Goal: Task Accomplishment & Management: Use online tool/utility

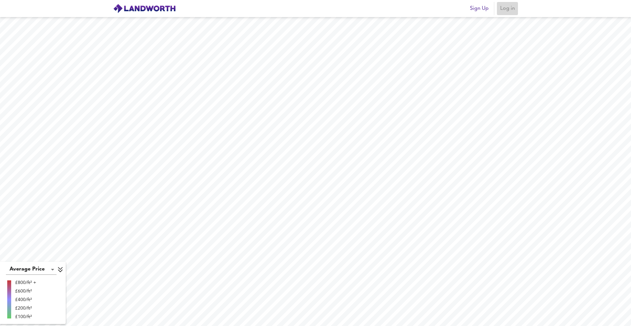
click at [505, 8] on span "Log in" at bounding box center [507, 8] width 16 height 9
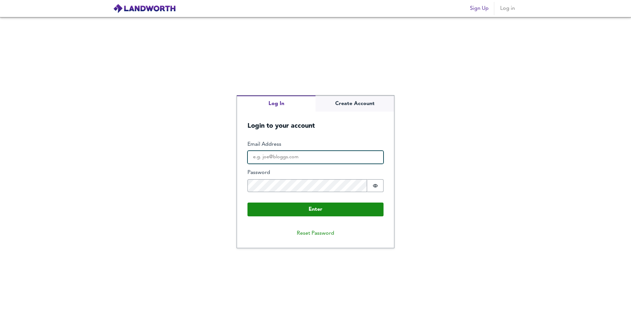
type input "[EMAIL_ADDRESS][DOMAIN_NAME]"
click at [305, 201] on div "Enter Email Address [EMAIL_ADDRESS][DOMAIN_NAME] Password Password is hidden Bu…" at bounding box center [315, 179] width 136 height 76
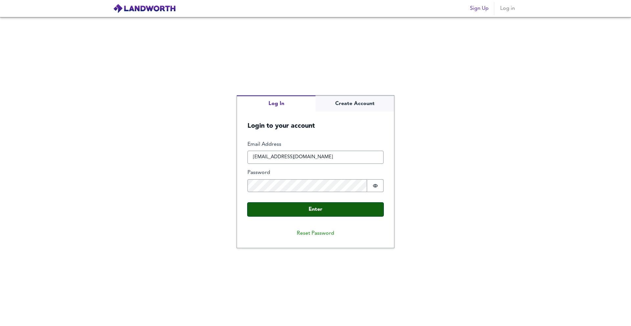
click at [306, 207] on button "Enter" at bounding box center [315, 210] width 136 height 14
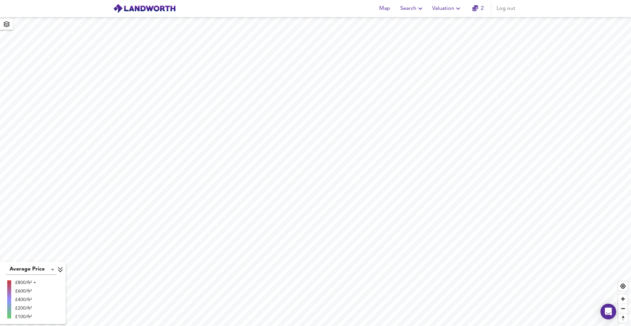
click at [450, 9] on span "Valuation" at bounding box center [447, 8] width 30 height 9
click at [443, 33] on li "Valuation Report History" at bounding box center [447, 36] width 78 height 12
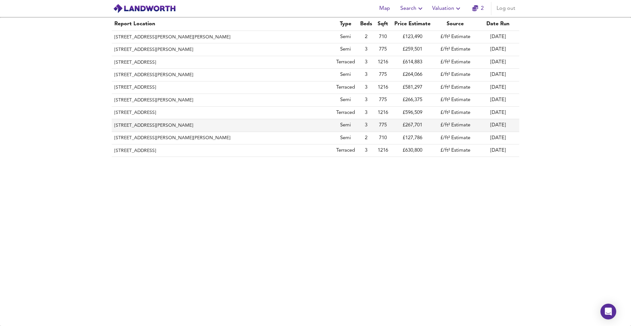
click at [144, 126] on th "[STREET_ADDRESS][PERSON_NAME]" at bounding box center [223, 125] width 222 height 12
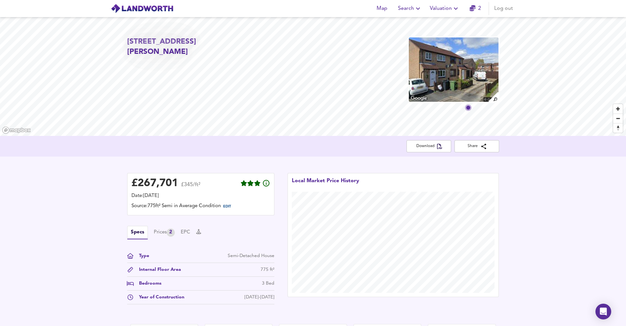
click at [454, 9] on icon "button" at bounding box center [456, 9] width 8 height 8
click at [444, 21] on li "New Valuation Report" at bounding box center [444, 24] width 78 height 12
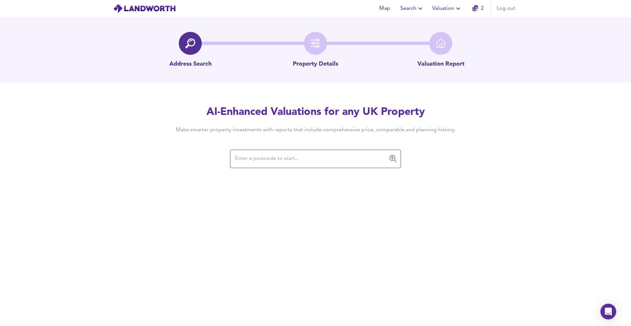
click at [267, 160] on input "text" at bounding box center [310, 159] width 155 height 12
click at [302, 157] on input "text" at bounding box center [310, 159] width 155 height 12
paste input "YO24 3GA"
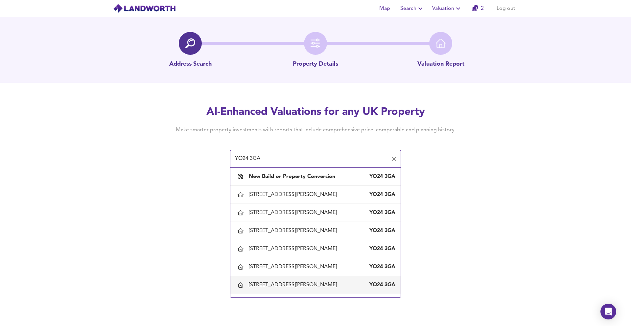
click at [278, 283] on div "[STREET_ADDRESS][PERSON_NAME]" at bounding box center [294, 284] width 91 height 7
type input "[STREET_ADDRESS][PERSON_NAME]"
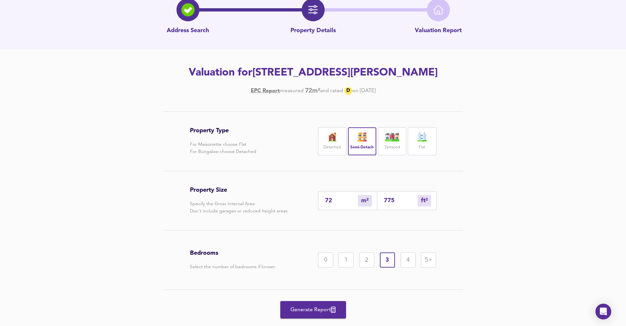
scroll to position [50, 0]
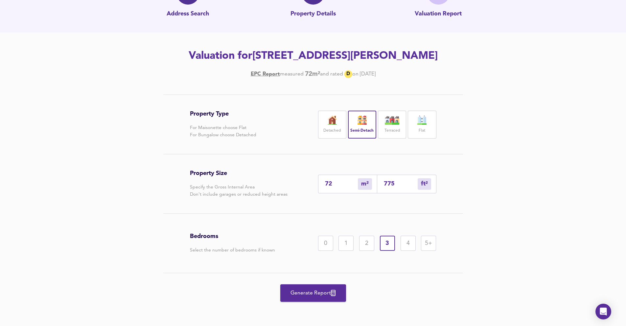
click at [315, 289] on span "Generate Report" at bounding box center [313, 293] width 53 height 9
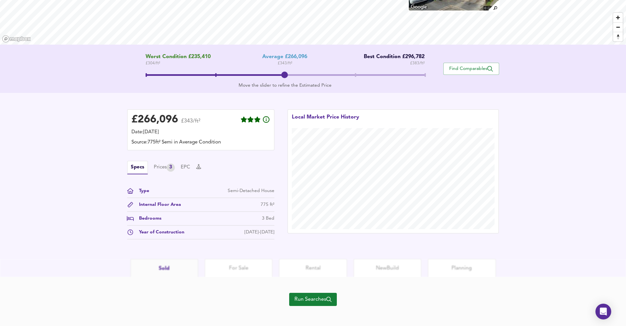
scroll to position [95, 0]
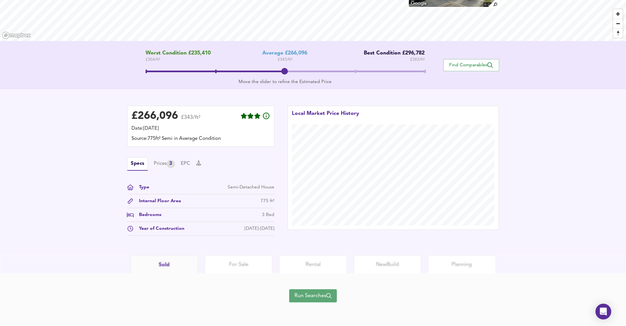
click at [325, 299] on span "Run Searches" at bounding box center [312, 295] width 37 height 9
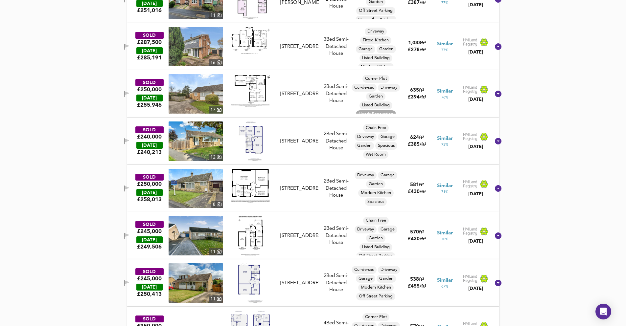
scroll to position [762, 0]
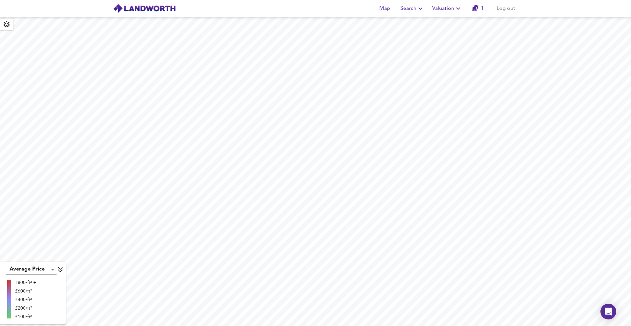
click at [458, 10] on icon "button" at bounding box center [458, 9] width 8 height 8
click at [443, 36] on li "Valuation Report History" at bounding box center [447, 36] width 78 height 12
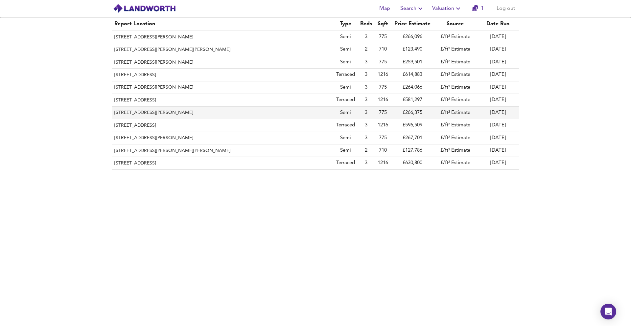
click at [180, 112] on th "[STREET_ADDRESS][PERSON_NAME]" at bounding box center [223, 113] width 222 height 12
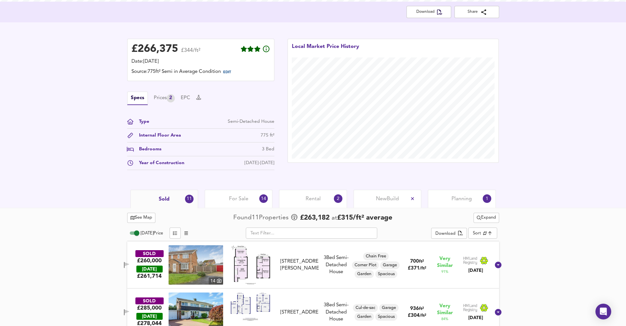
scroll to position [148, 0]
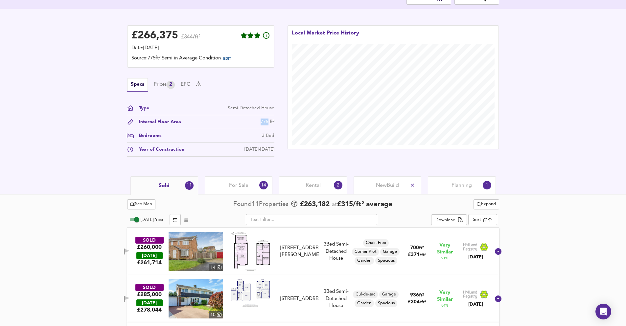
drag, startPoint x: 259, startPoint y: 120, endPoint x: 267, endPoint y: 122, distance: 8.0
click at [267, 122] on div "Internal Floor Area 775 ft²" at bounding box center [200, 124] width 147 height 11
copy div "775"
